Goal: Task Accomplishment & Management: Manage account settings

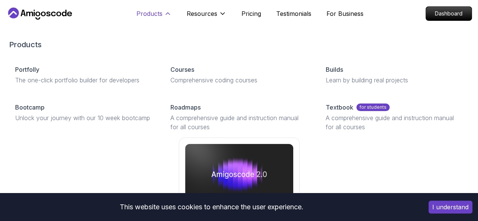
drag, startPoint x: 144, startPoint y: 84, endPoint x: 139, endPoint y: 20, distance: 64.0
click at [170, 74] on p "Courses" at bounding box center [182, 69] width 24 height 9
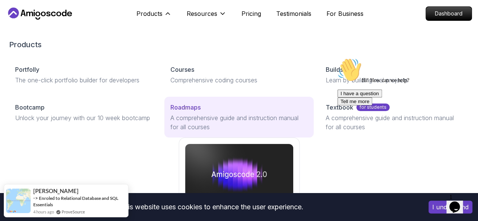
click at [170, 112] on div "Roadmaps" at bounding box center [238, 107] width 137 height 9
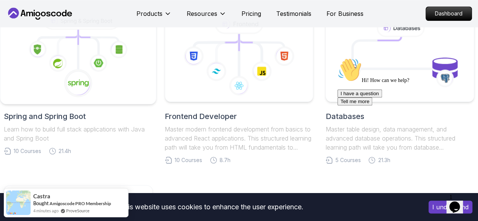
scroll to position [378, 0]
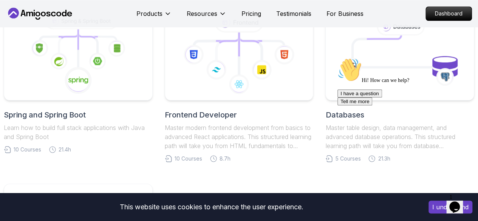
click at [54, 117] on h2 "Spring and Spring Boot" at bounding box center [78, 115] width 149 height 11
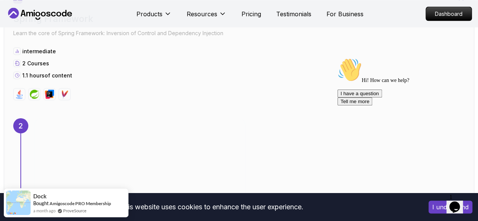
scroll to position [718, 0]
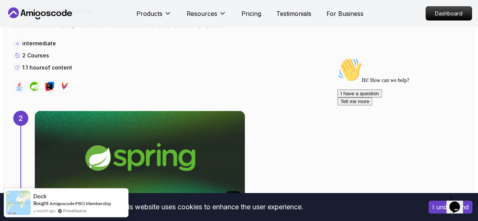
click at [337, 58] on icon "Chat attention grabber" at bounding box center [337, 58] width 0 height 0
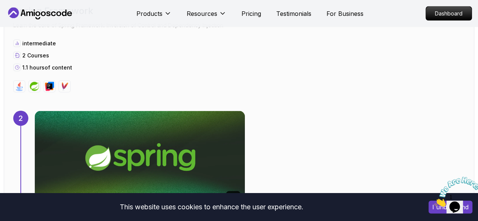
click at [434, 201] on icon "Close" at bounding box center [434, 204] width 0 height 6
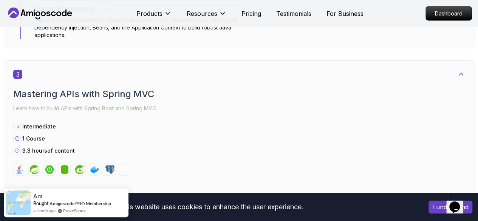
scroll to position [869, 0]
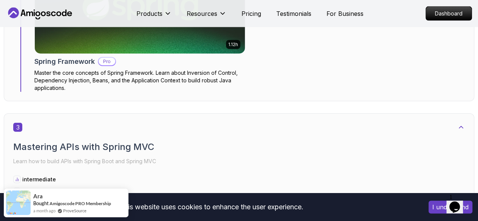
click at [102, 58] on p "Pro" at bounding box center [107, 62] width 17 height 8
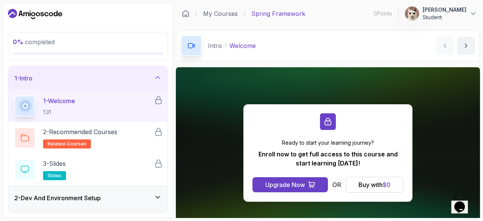
click at [32, 9] on icon "Dashboard" at bounding box center [35, 14] width 54 height 12
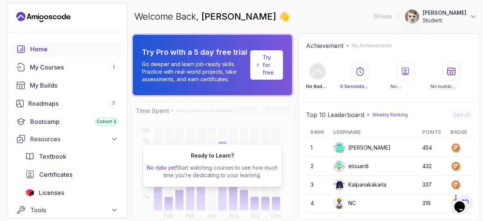
click at [428, 20] on button "[PERSON_NAME] Student" at bounding box center [441, 16] width 73 height 15
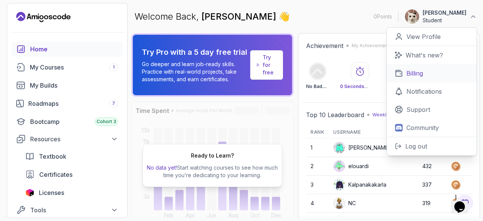
click at [428, 73] on link "Billing" at bounding box center [432, 73] width 90 height 18
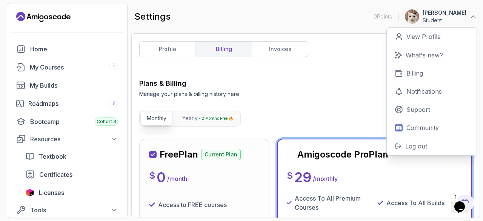
scroll to position [76, 0]
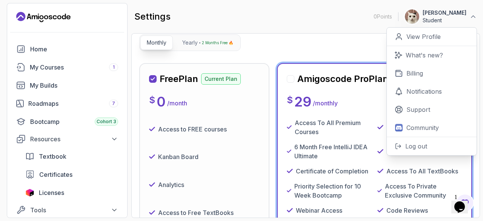
click at [465, 18] on p "Student" at bounding box center [445, 21] width 44 height 8
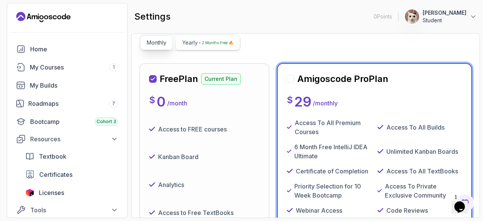
click at [199, 42] on button "Yearly 2 Months Free 🔥" at bounding box center [208, 42] width 64 height 14
click at [161, 43] on p "Monthly" at bounding box center [157, 43] width 20 height 8
click at [213, 42] on p "2 Months Free 🔥" at bounding box center [217, 43] width 31 height 8
click at [145, 44] on button "Monthly" at bounding box center [156, 42] width 32 height 14
click at [199, 45] on button "Yearly 2 Months Free 🔥" at bounding box center [208, 42] width 64 height 14
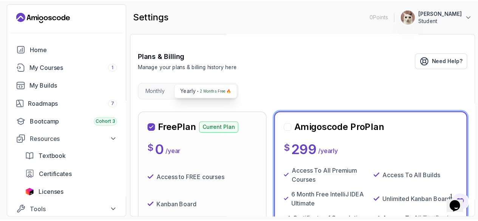
scroll to position [0, 0]
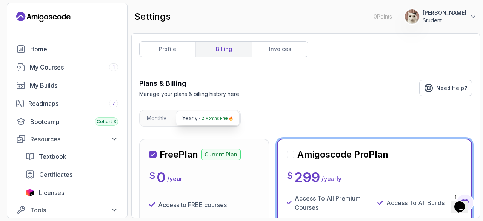
click at [51, 15] on icon "Landing page" at bounding box center [43, 17] width 54 height 12
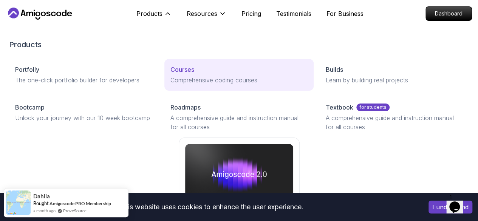
click at [170, 74] on p "Courses" at bounding box center [182, 69] width 24 height 9
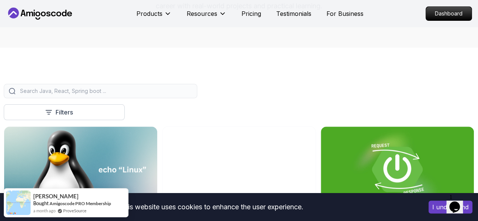
scroll to position [189, 0]
